Goal: Browse casually

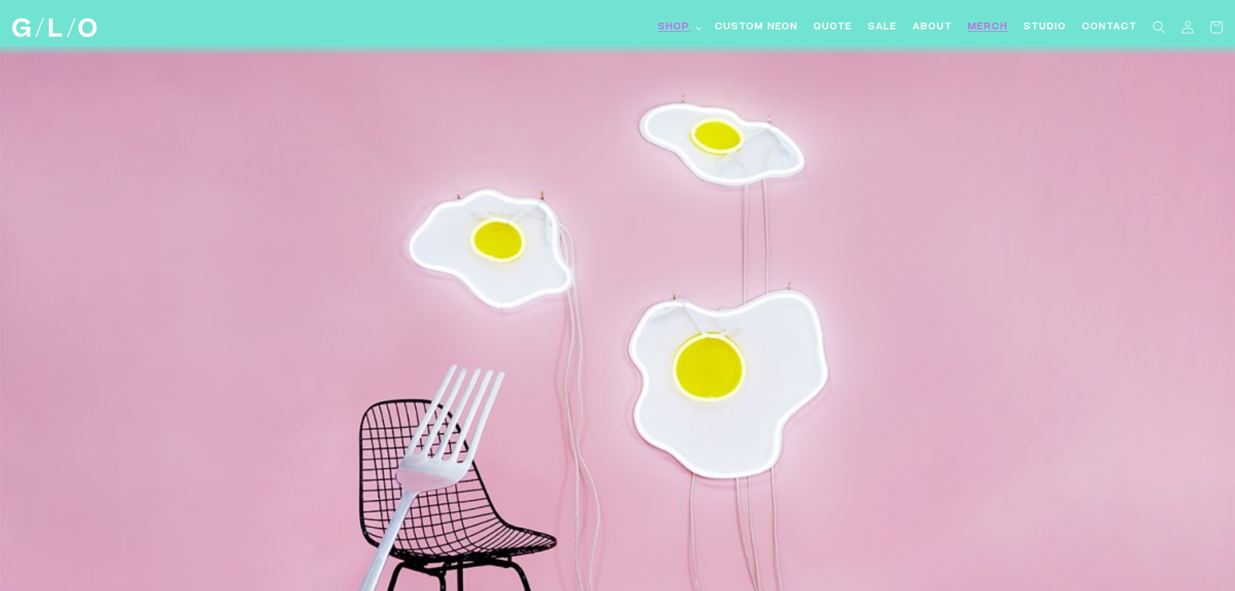
click at [983, 25] on span "Merch" at bounding box center [988, 28] width 40 height 14
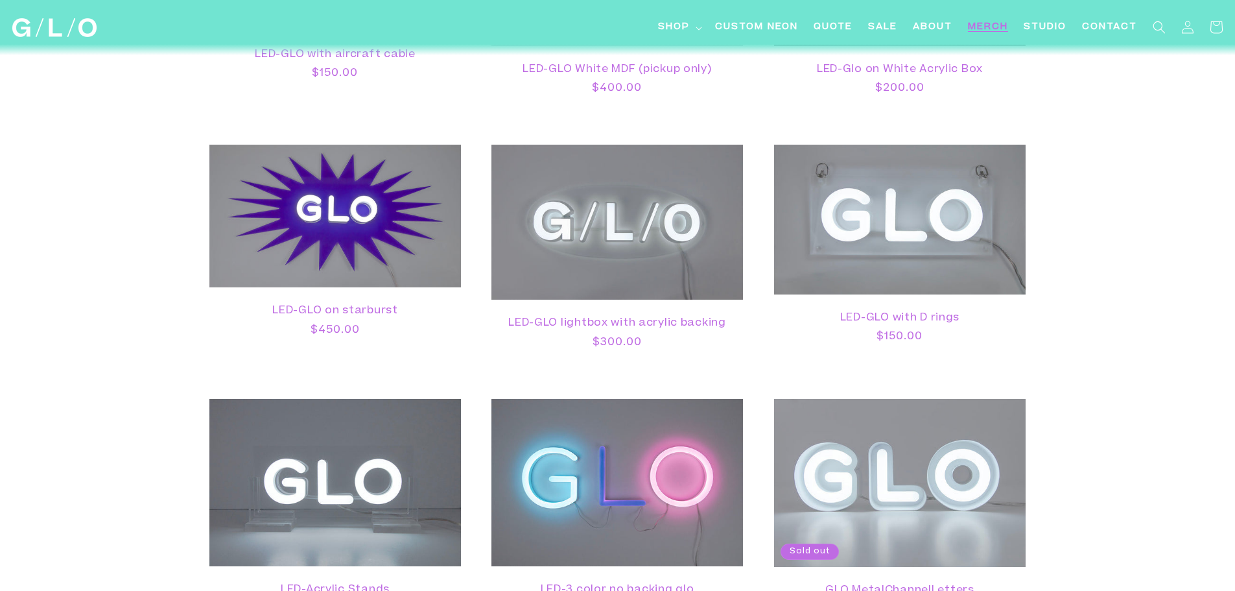
scroll to position [1491, 0]
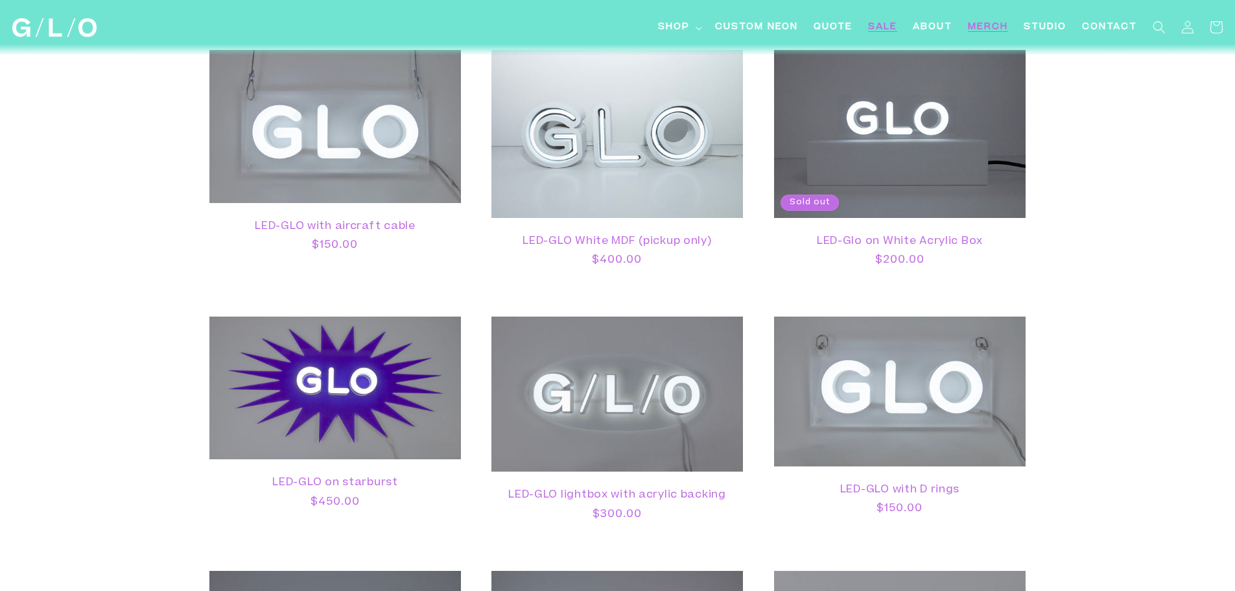
click at [884, 27] on span "SALE" at bounding box center [882, 28] width 29 height 14
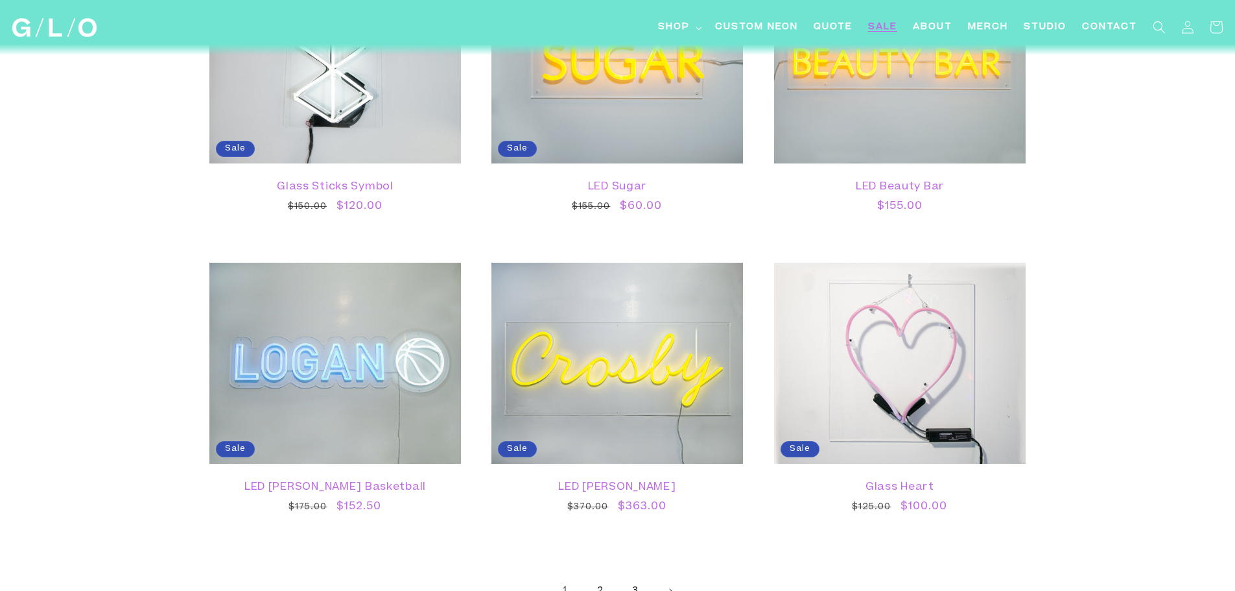
scroll to position [2140, 0]
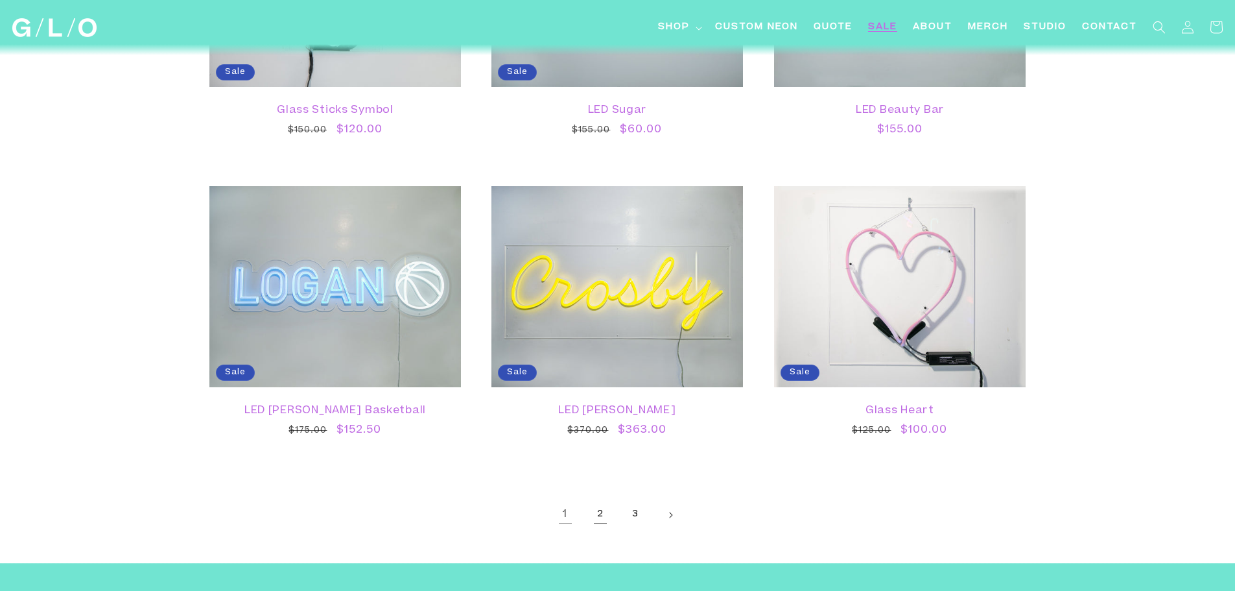
click at [600, 512] on link "2" at bounding box center [600, 515] width 29 height 29
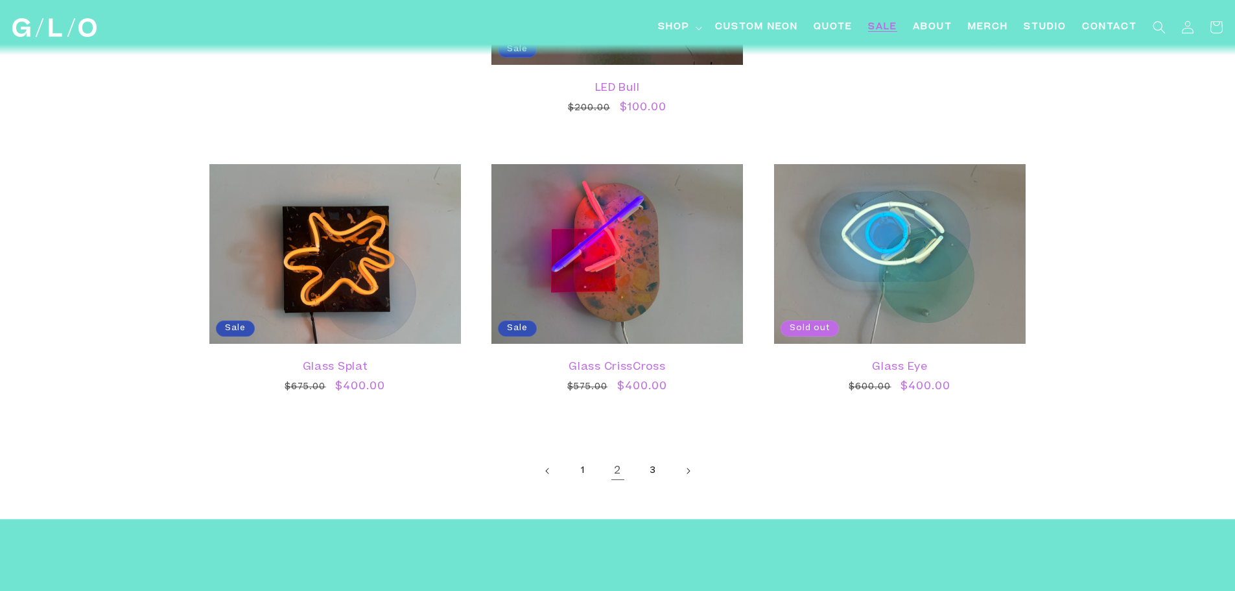
scroll to position [2334, 0]
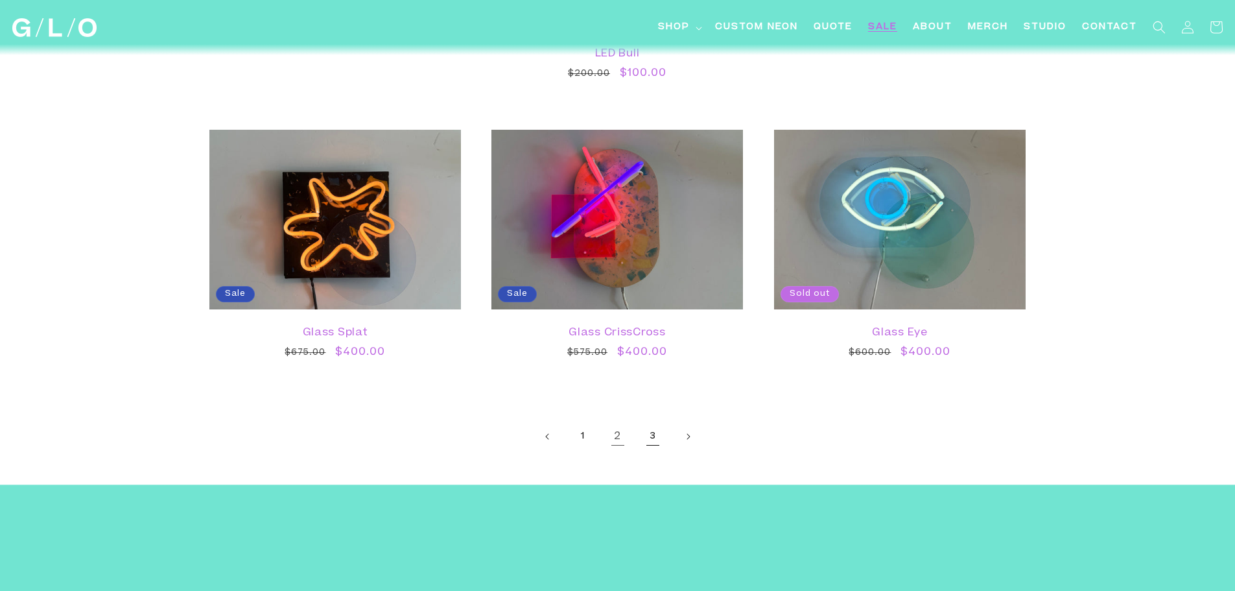
click at [652, 436] on link "3" at bounding box center [653, 436] width 29 height 29
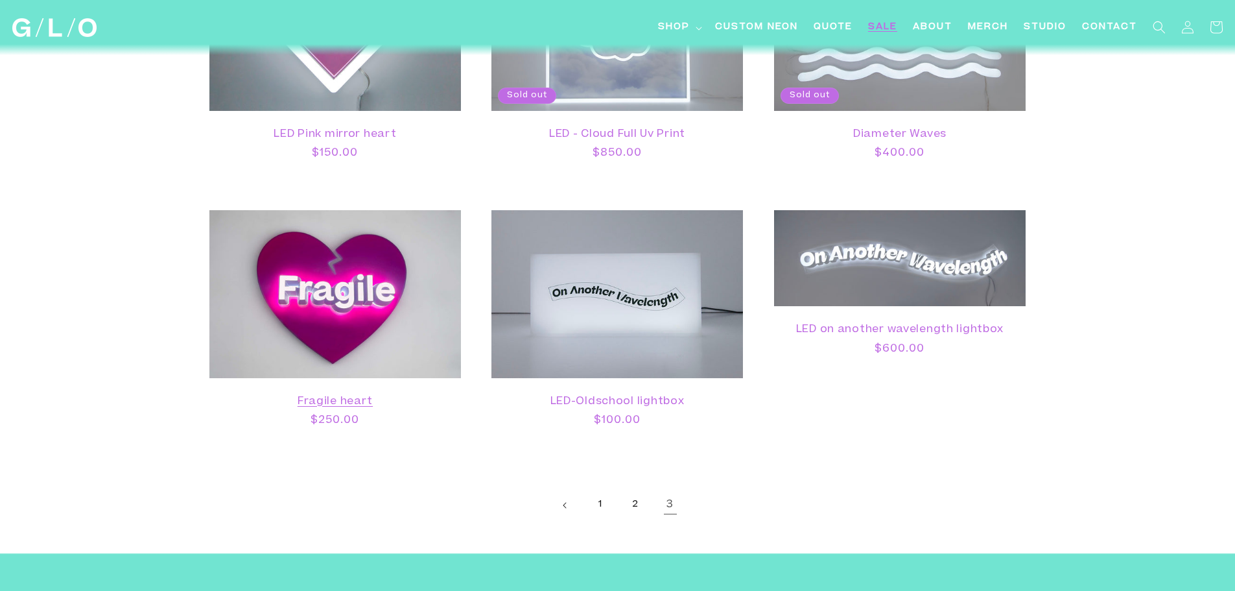
scroll to position [1167, 0]
